Goal: Task Accomplishment & Management: Manage account settings

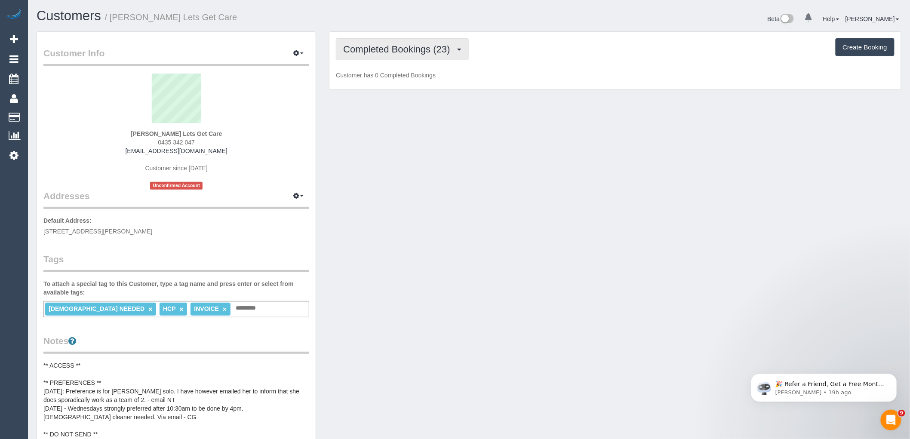
click at [414, 45] on span "Completed Bookings (23)" at bounding box center [398, 49] width 111 height 11
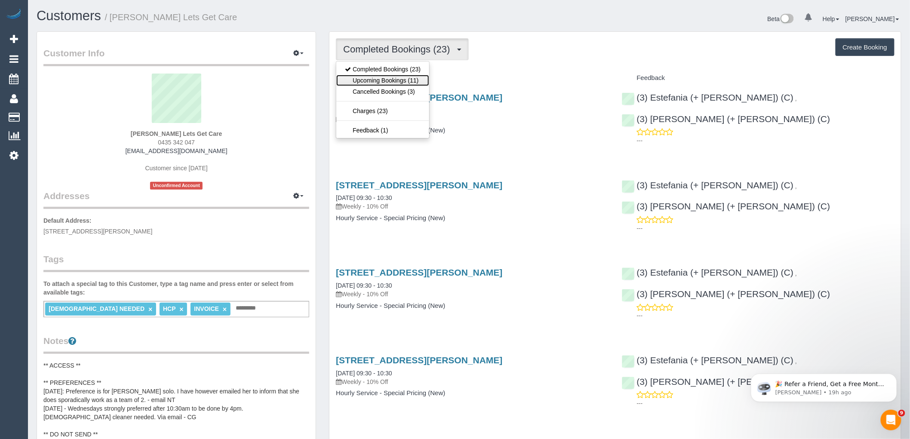
click at [416, 86] on link "Upcoming Bookings (11)" at bounding box center [382, 80] width 93 height 11
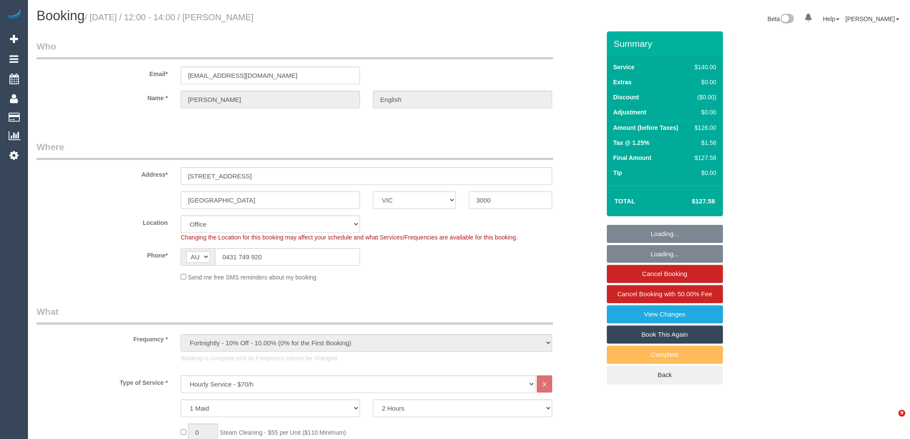
select select "VIC"
select select "number:28"
select select "number:14"
select select "number:21"
select select "number:25"
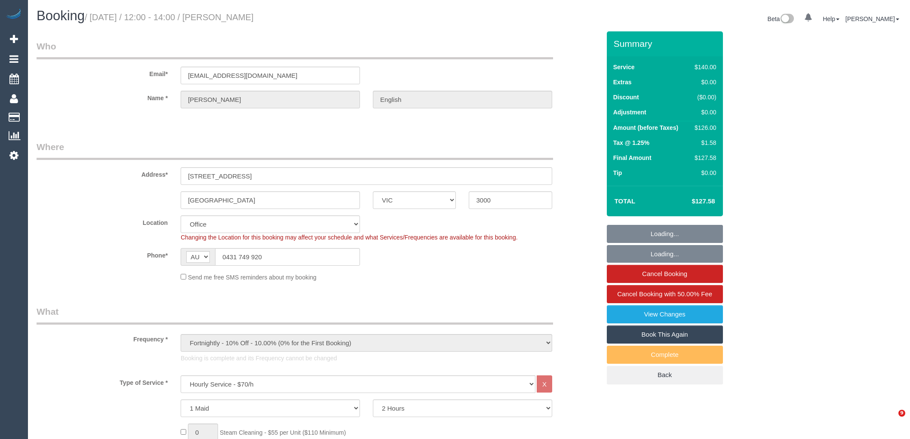
select select "number:34"
select select "number:11"
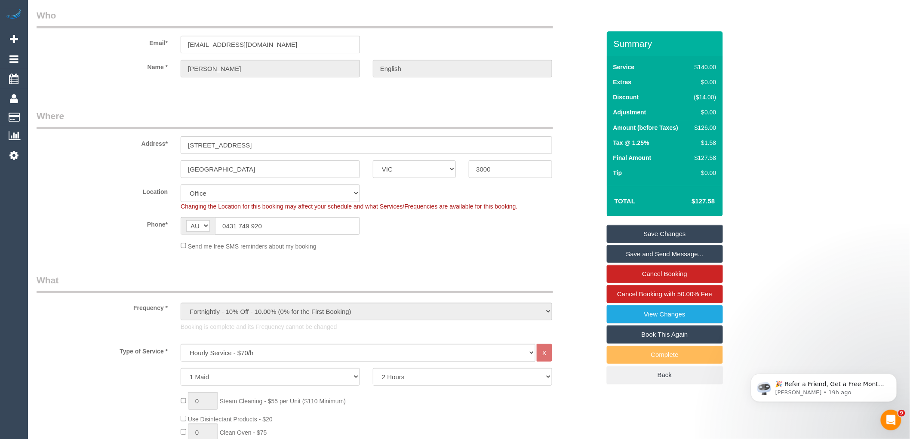
scroll to position [48, 0]
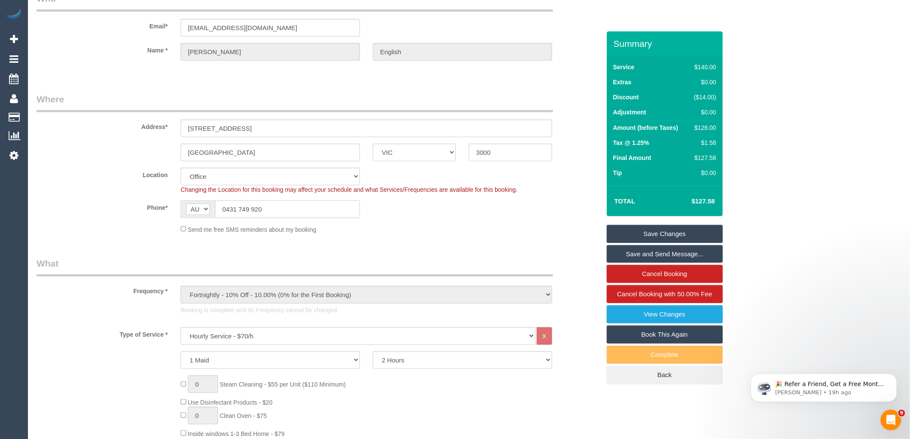
drag, startPoint x: 280, startPoint y: 212, endPoint x: 160, endPoint y: 205, distance: 120.1
click at [164, 204] on div "Phone* AF AL DZ AD AO AI AQ AG AR AM AW AU AT AZ BS BH BD BB BY BE BZ BJ BM BT …" at bounding box center [318, 209] width 577 height 18
click at [286, 208] on input "0431 749 920" at bounding box center [287, 209] width 145 height 18
drag, startPoint x: 199, startPoint y: 207, endPoint x: 106, endPoint y: 208, distance: 92.9
click at [110, 207] on div "Phone* AF AL DZ AD AO AI AQ AG AR AM AW AU AT AZ BS BH BD BB BY BE BZ BJ BM BT …" at bounding box center [318, 209] width 577 height 18
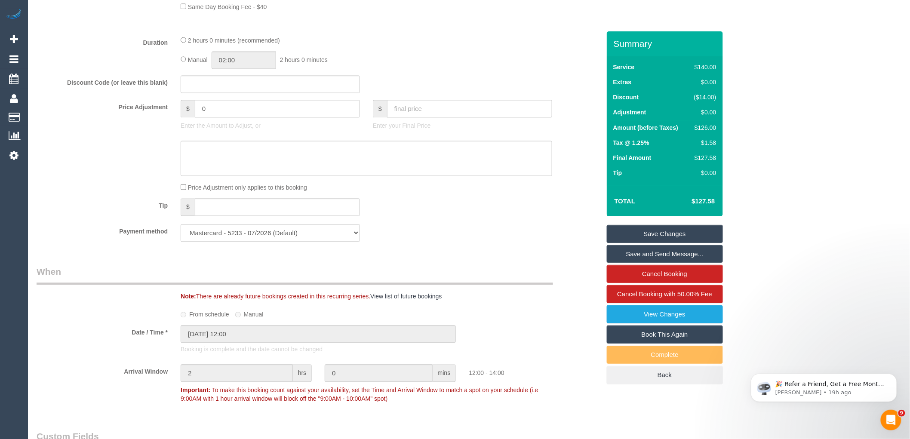
scroll to position [812, 0]
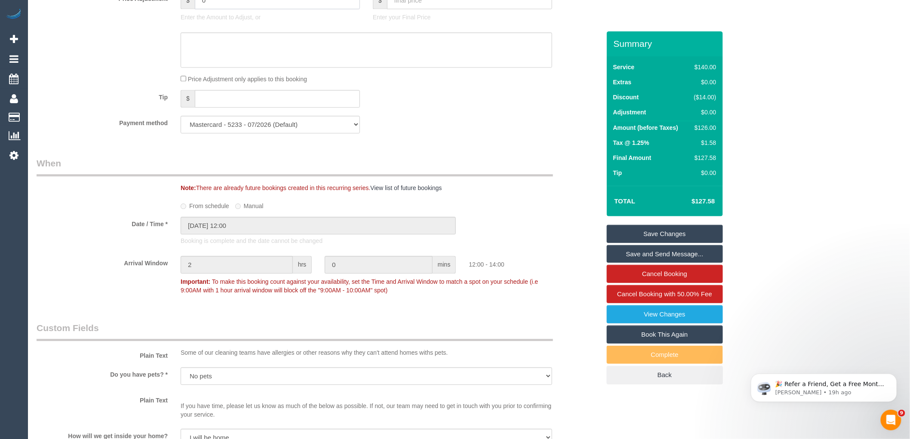
click at [221, 6] on input "0" at bounding box center [277, 0] width 165 height 18
type input "045.24"
click at [221, 52] on textarea at bounding box center [366, 49] width 371 height 35
type textarea "$"
type input "45.24"
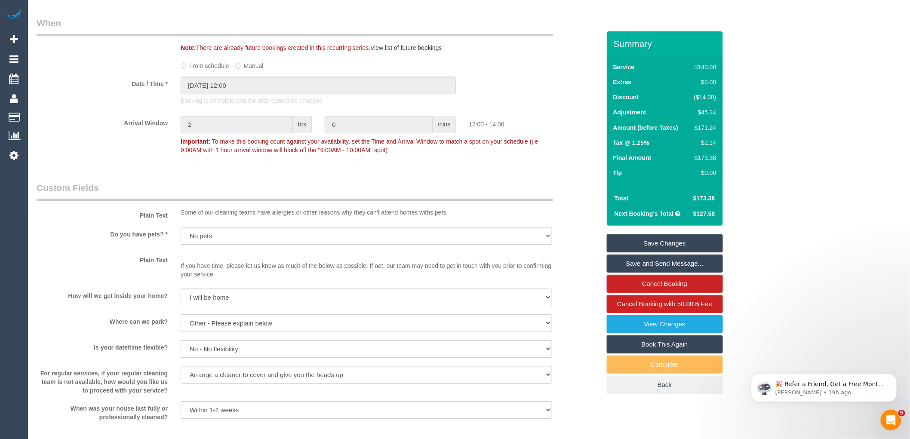
scroll to position [1242, 0]
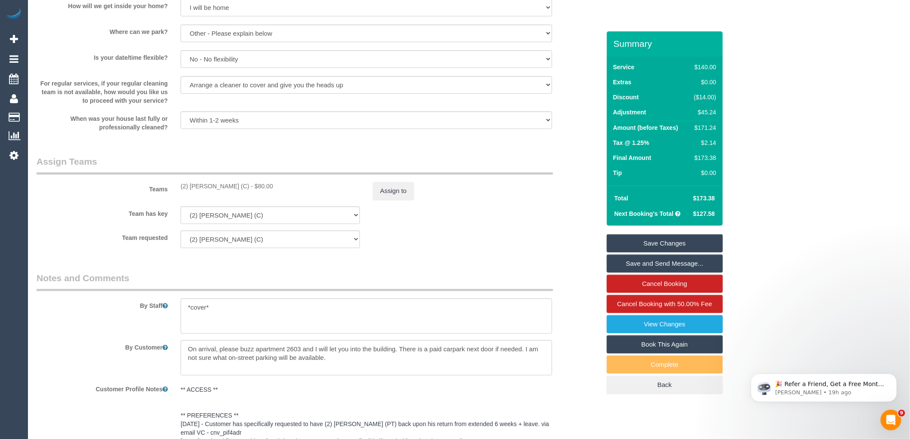
type textarea "$45.24 parking VC"
click at [419, 196] on div "Assign to" at bounding box center [462, 191] width 192 height 18
click at [406, 200] on button "Assign to" at bounding box center [393, 191] width 41 height 18
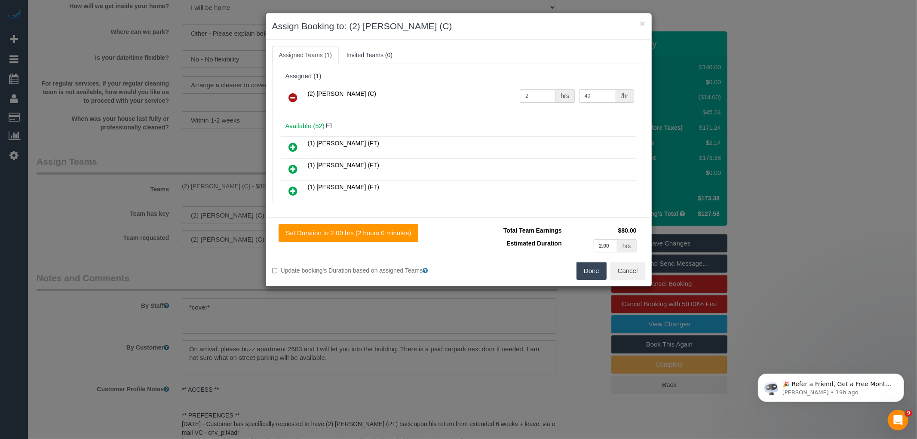
drag, startPoint x: 592, startPoint y: 96, endPoint x: 549, endPoint y: 96, distance: 43.0
click at [549, 96] on tr "(2) [PERSON_NAME] (C) 2 hrs 40 /hr" at bounding box center [458, 98] width 355 height 22
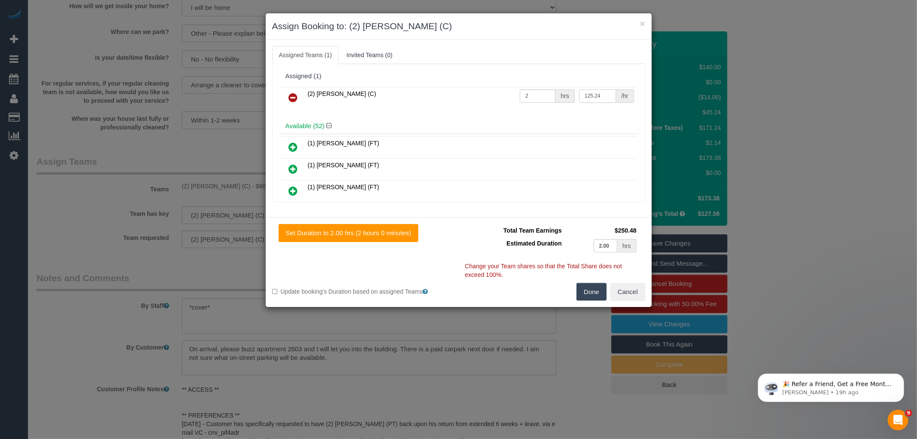
type input "125.24"
click at [536, 94] on input "2" at bounding box center [538, 95] width 36 height 13
type input "1"
click at [586, 289] on button "Done" at bounding box center [592, 292] width 30 height 18
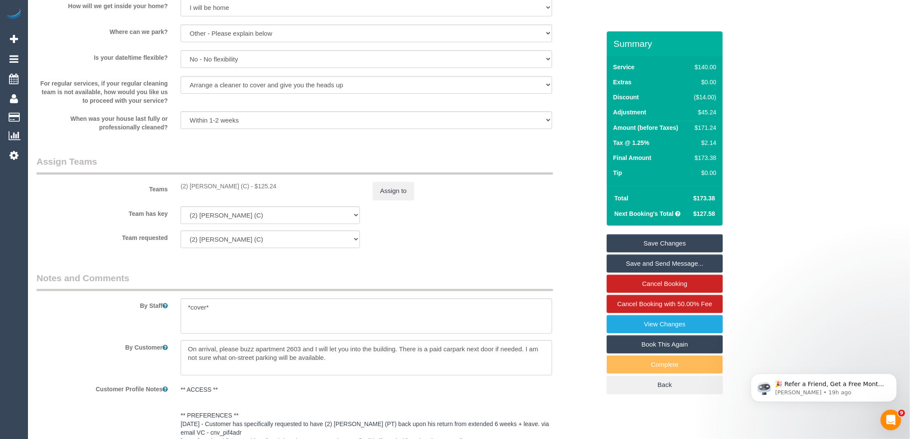
click at [680, 242] on link "Save Changes" at bounding box center [665, 243] width 116 height 18
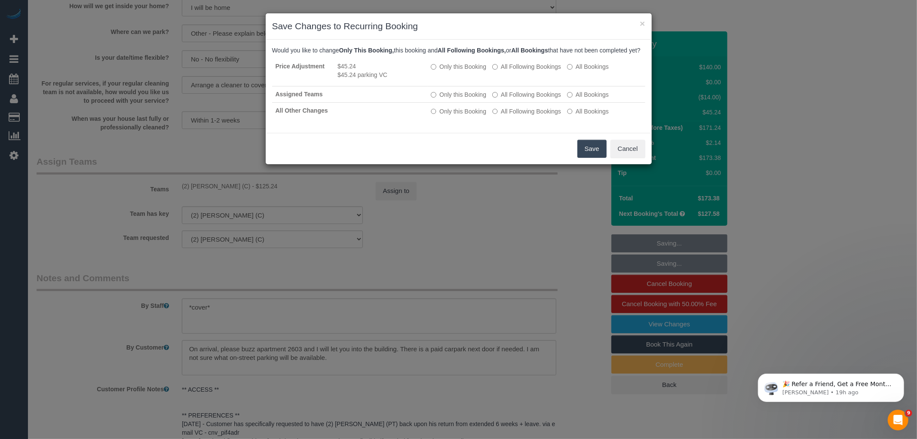
click at [600, 153] on button "Save" at bounding box center [591, 149] width 29 height 18
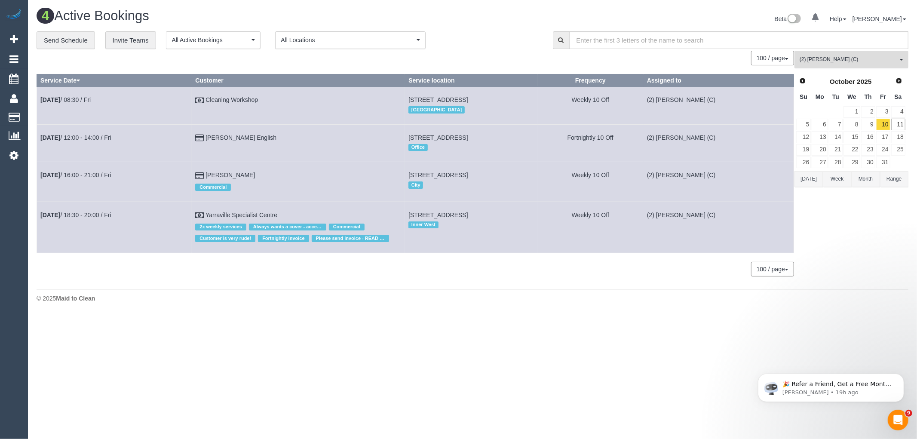
click at [828, 61] on span "(2) [PERSON_NAME] (C)" at bounding box center [849, 59] width 98 height 7
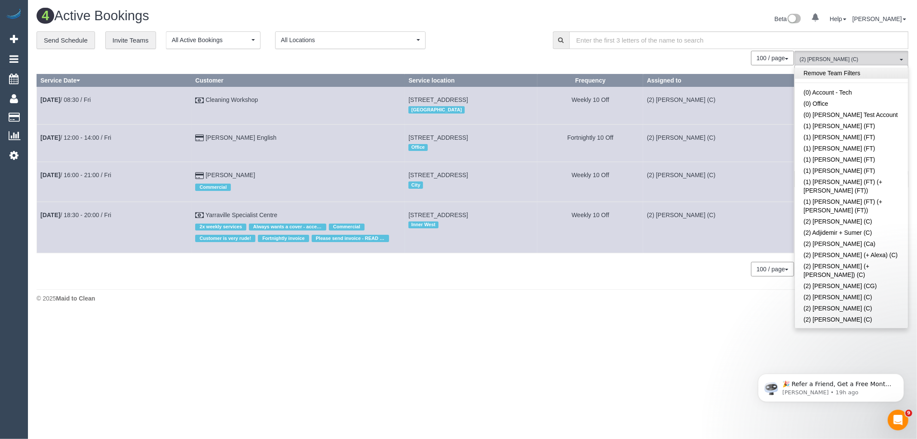
click at [859, 74] on link "Remove Team Filters" at bounding box center [851, 72] width 113 height 11
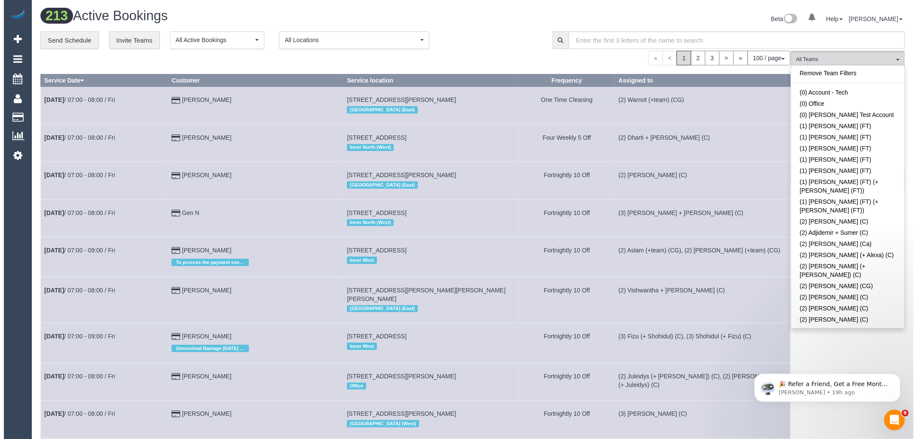
scroll to position [1689, 0]
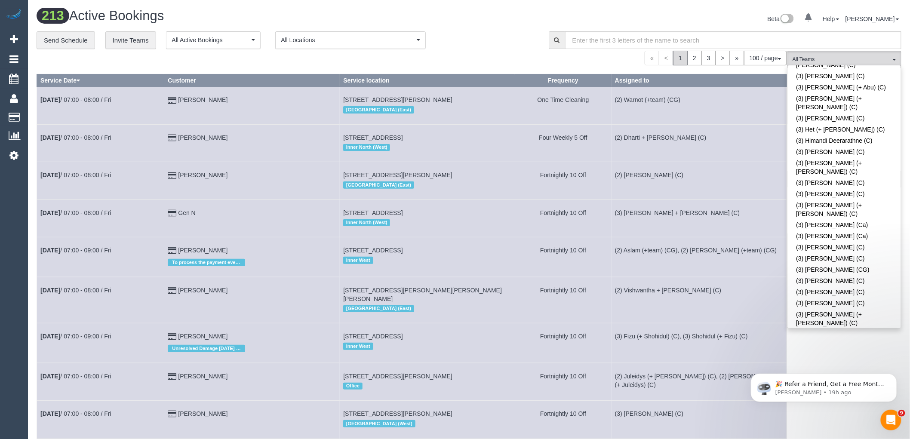
click at [474, 40] on div "**********" at bounding box center [286, 40] width 499 height 18
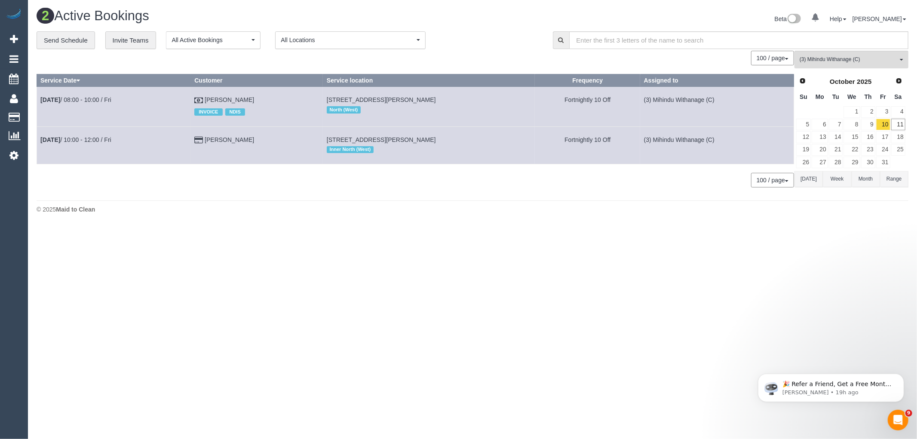
click at [811, 173] on button "[DATE]" at bounding box center [808, 179] width 28 height 16
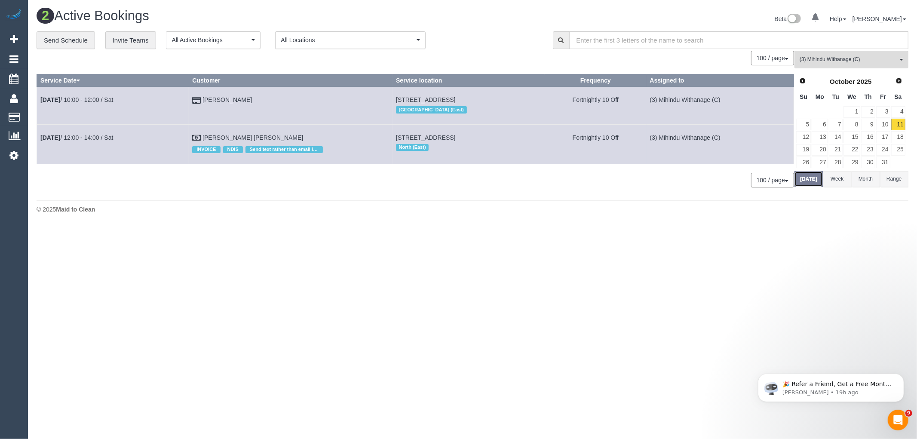
click at [807, 177] on button "[DATE]" at bounding box center [808, 179] width 28 height 16
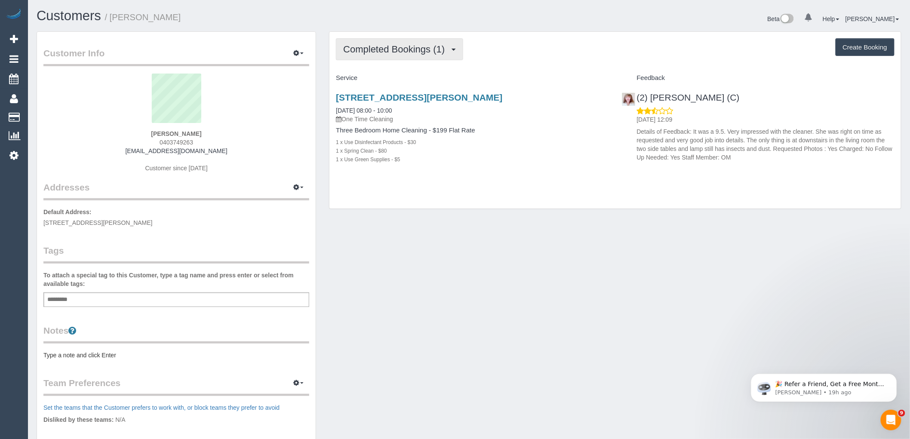
click at [417, 44] on span "Completed Bookings (1)" at bounding box center [396, 49] width 106 height 11
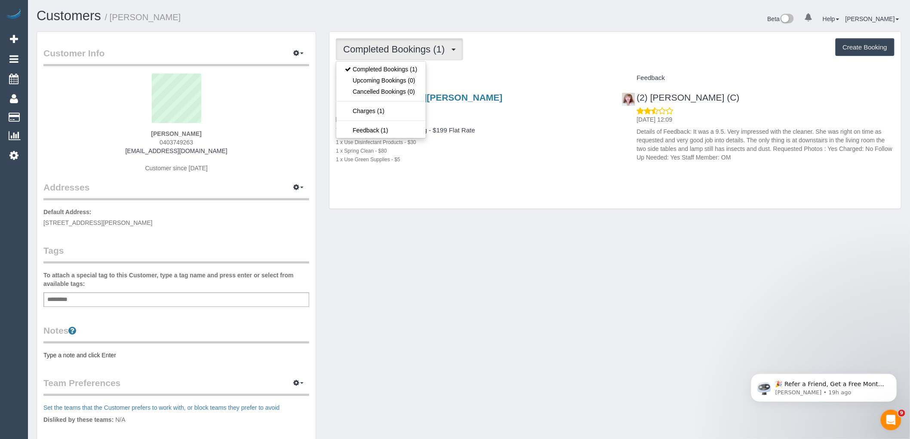
click at [556, 61] on div "Completed Bookings (1) Completed Bookings (1) Upcoming Bookings (0) Cancelled B…" at bounding box center [614, 120] width 571 height 177
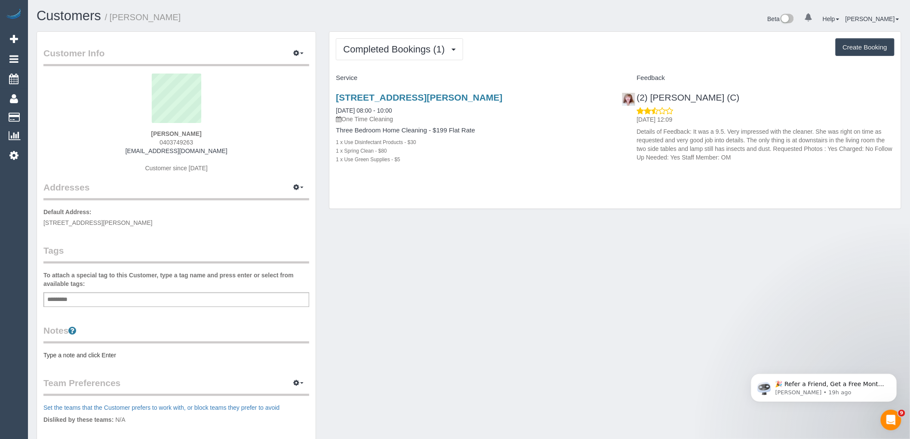
click at [409, 65] on div "Completed Bookings (1) Completed Bookings (1) Upcoming Bookings (0) Cancelled B…" at bounding box center [614, 120] width 571 height 177
click at [411, 46] on span "Completed Bookings (1)" at bounding box center [396, 49] width 106 height 11
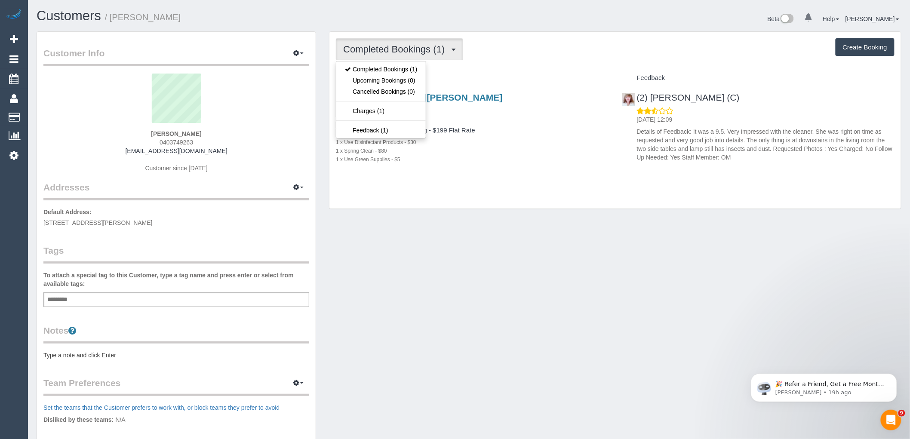
click at [491, 60] on div "Completed Bookings (1) Completed Bookings (1) Upcoming Bookings (0) Cancelled B…" at bounding box center [615, 49] width 558 height 22
